Goal: Transaction & Acquisition: Purchase product/service

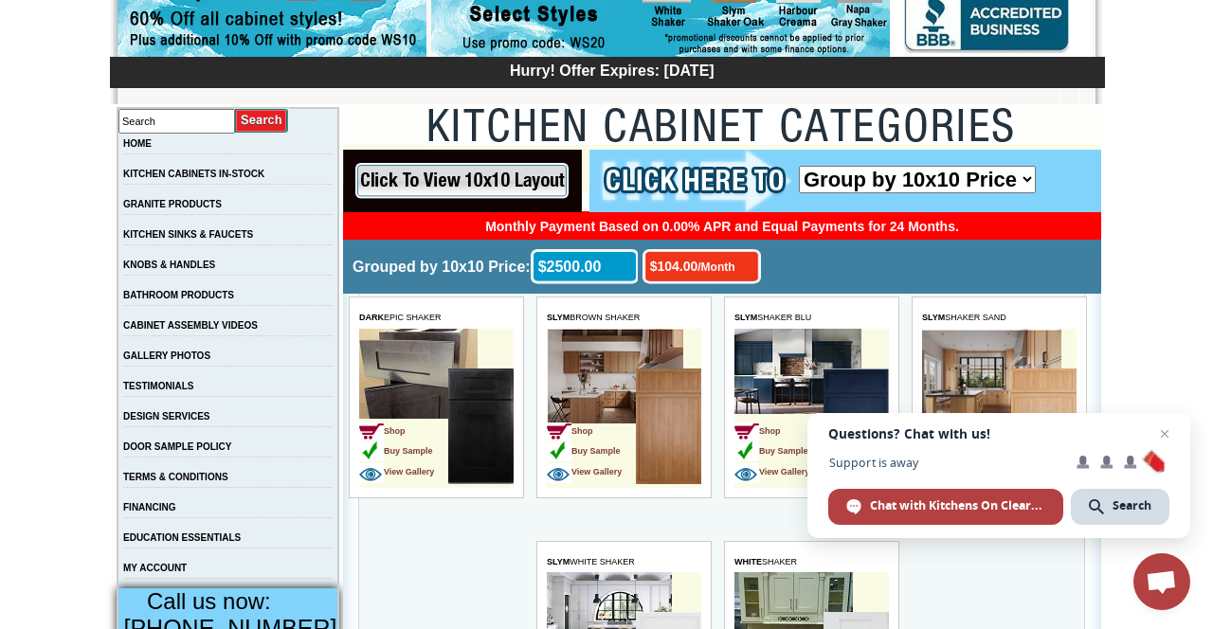
click at [416, 318] on span "DARK EPIC SHAKER" at bounding box center [399, 317] width 82 height 9
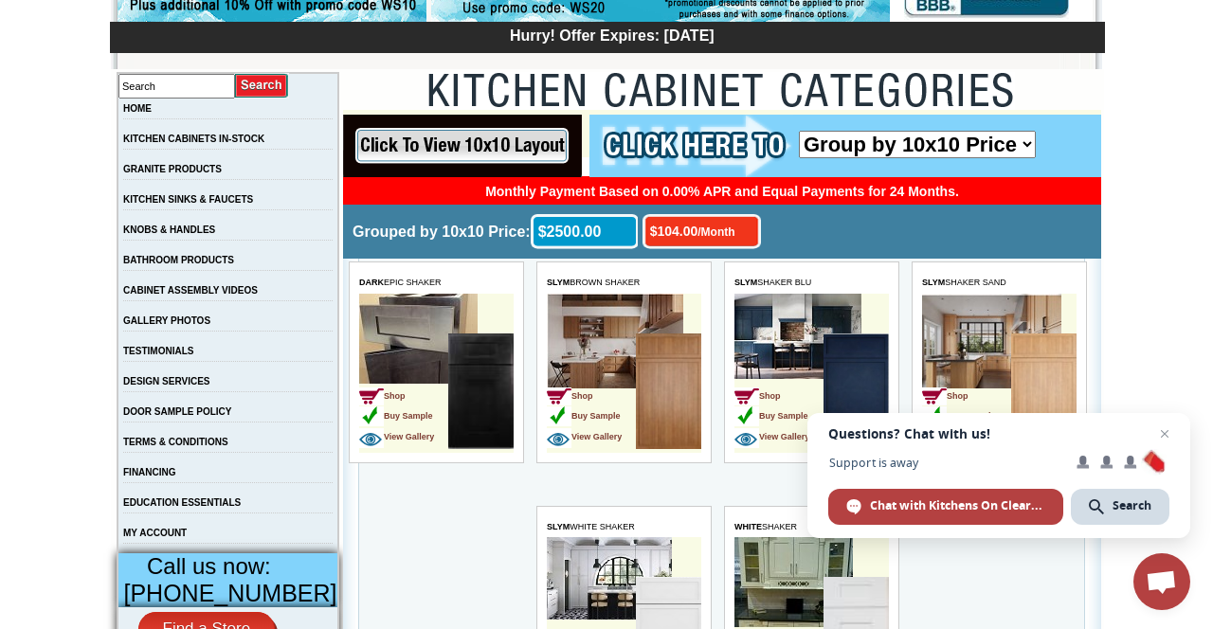
scroll to position [317, 0]
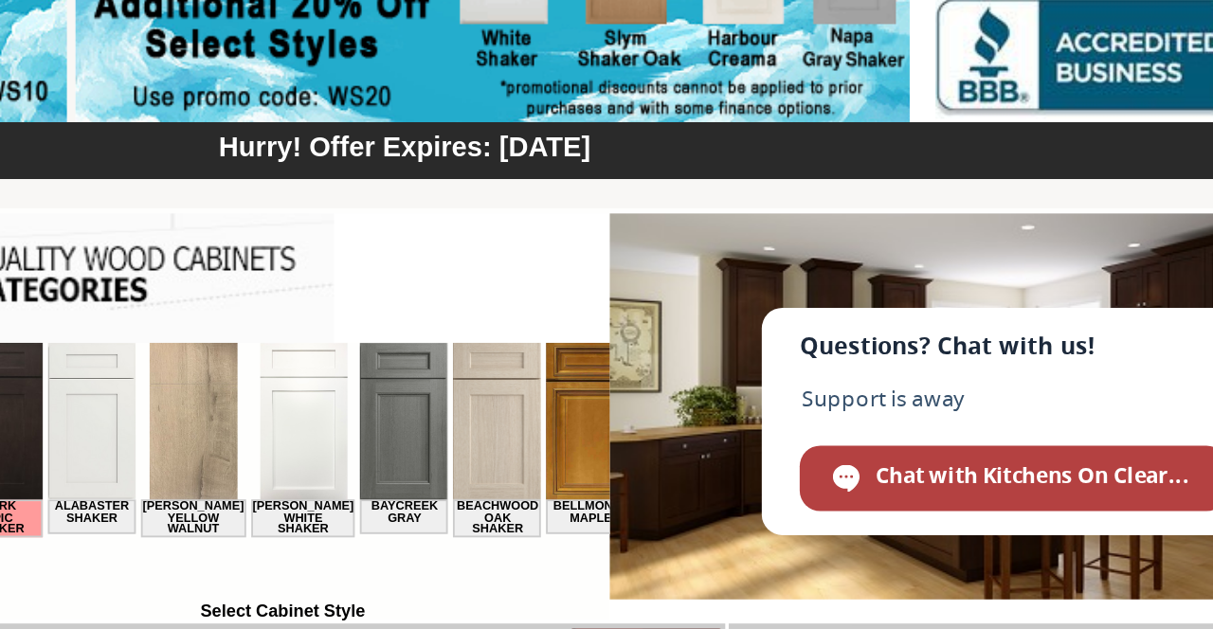
scroll to position [3, 0]
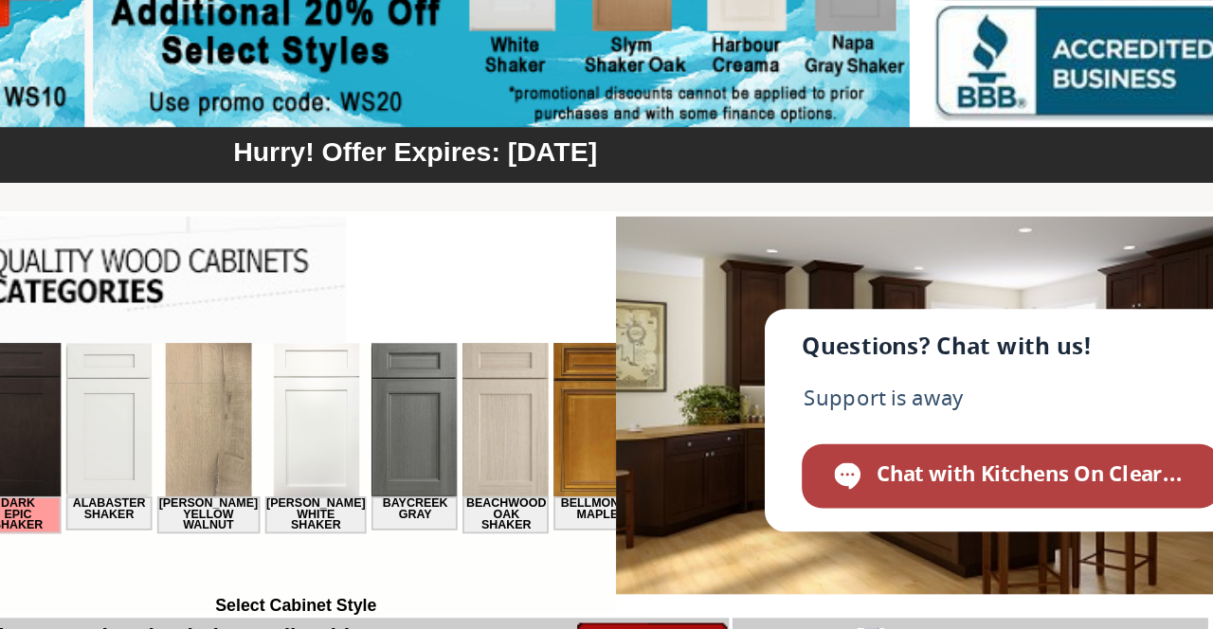
click at [972, 371] on img at bounding box center [909, 467] width 371 height 212
